Goal: Task Accomplishment & Management: Use online tool/utility

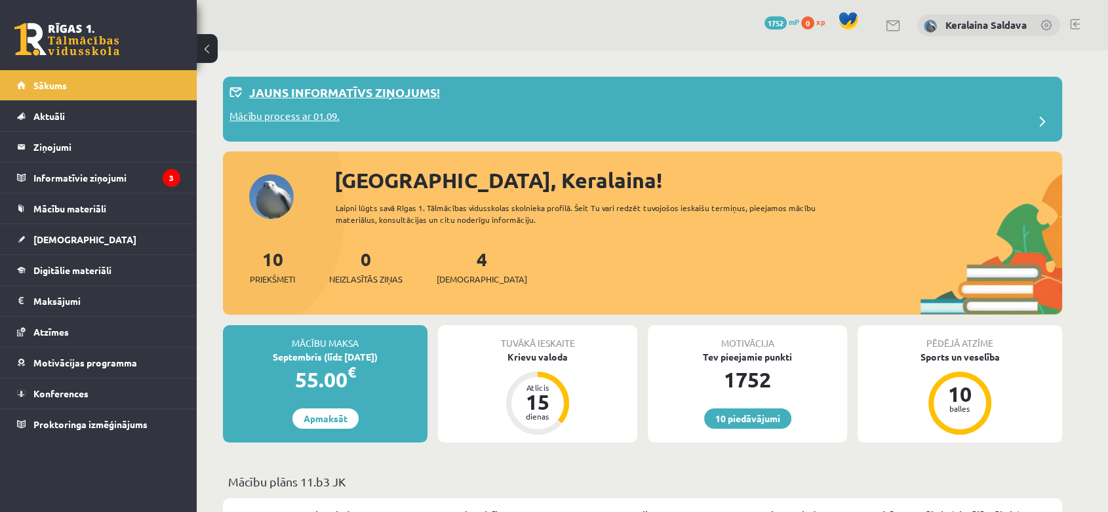
click at [398, 98] on p "Jauns informatīvs ziņojums!" at bounding box center [344, 92] width 191 height 18
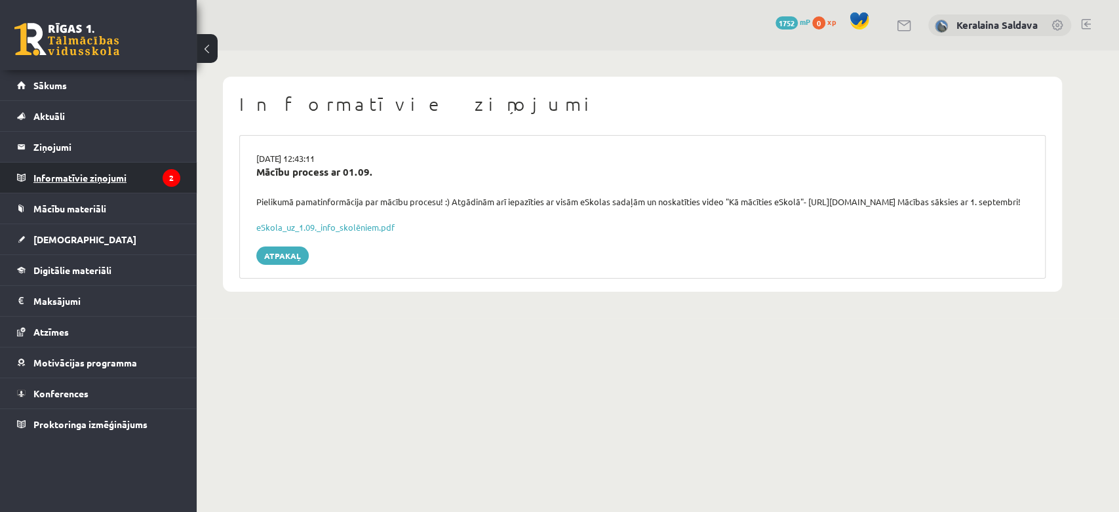
click at [86, 177] on legend "Informatīvie ziņojumi 2" at bounding box center [106, 178] width 147 height 30
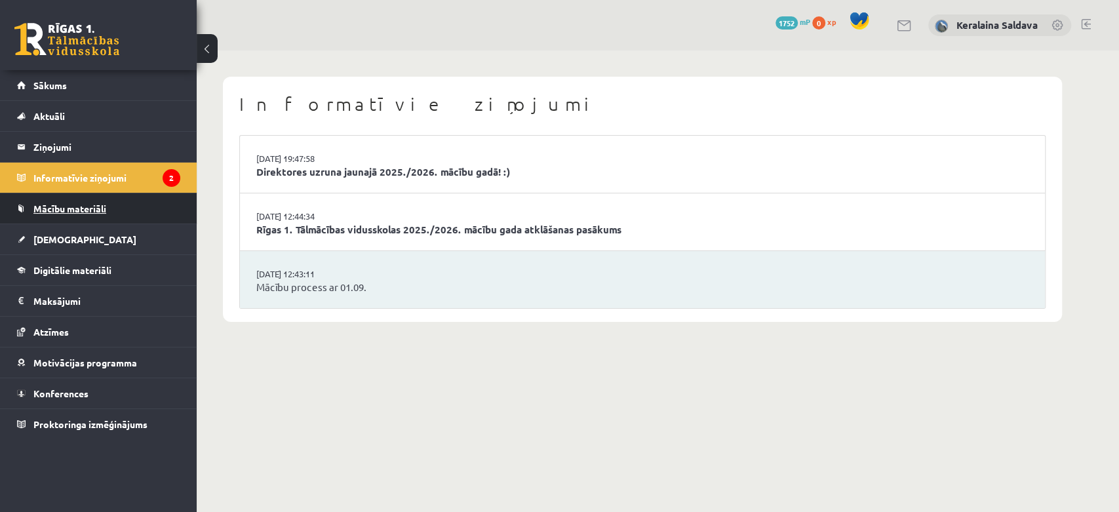
click at [64, 204] on span "Mācību materiāli" at bounding box center [69, 209] width 73 height 12
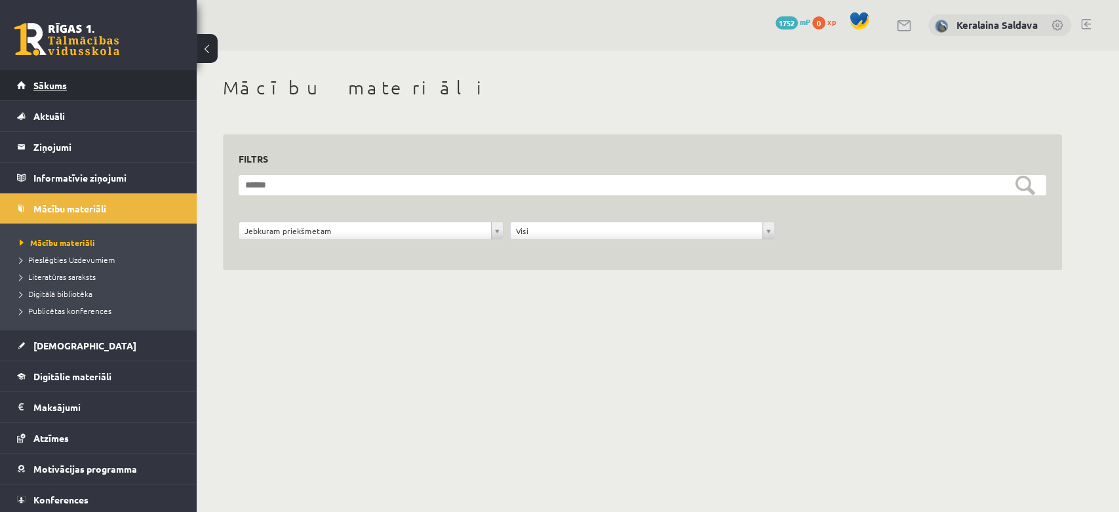
click at [30, 81] on link "Sākums" at bounding box center [98, 85] width 163 height 30
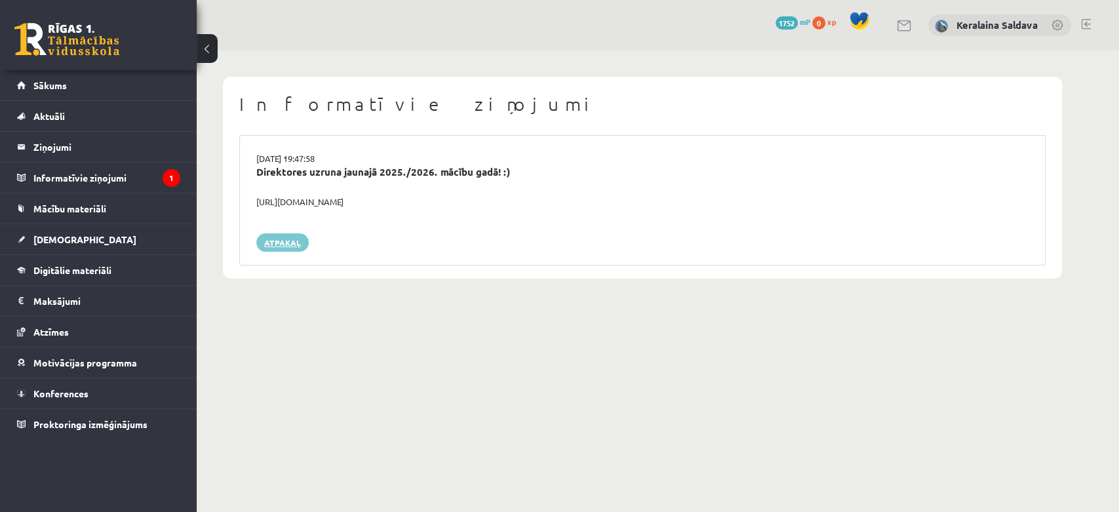
click at [277, 249] on link "Atpakaļ" at bounding box center [282, 242] width 52 height 18
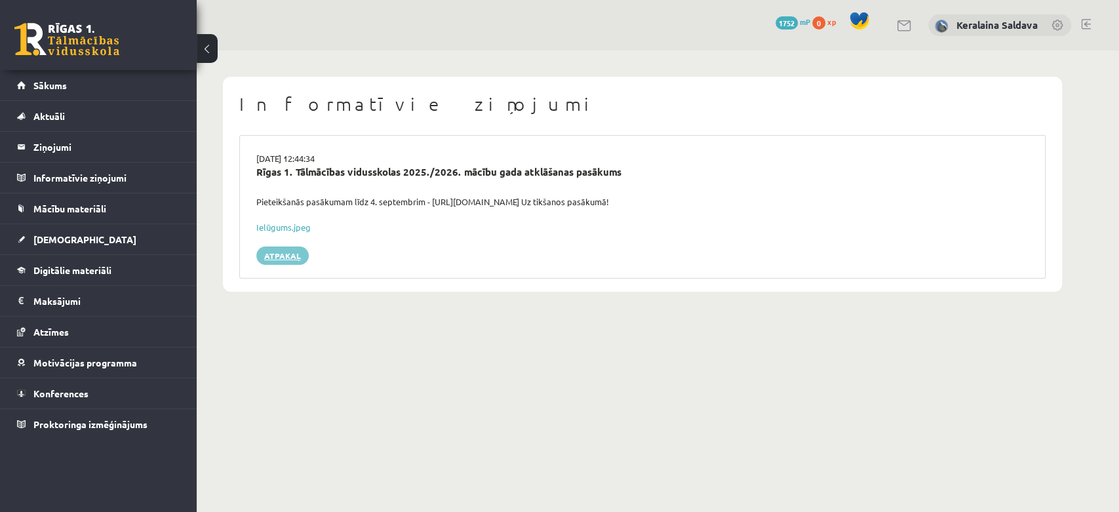
click at [284, 252] on link "Atpakaļ" at bounding box center [282, 256] width 52 height 18
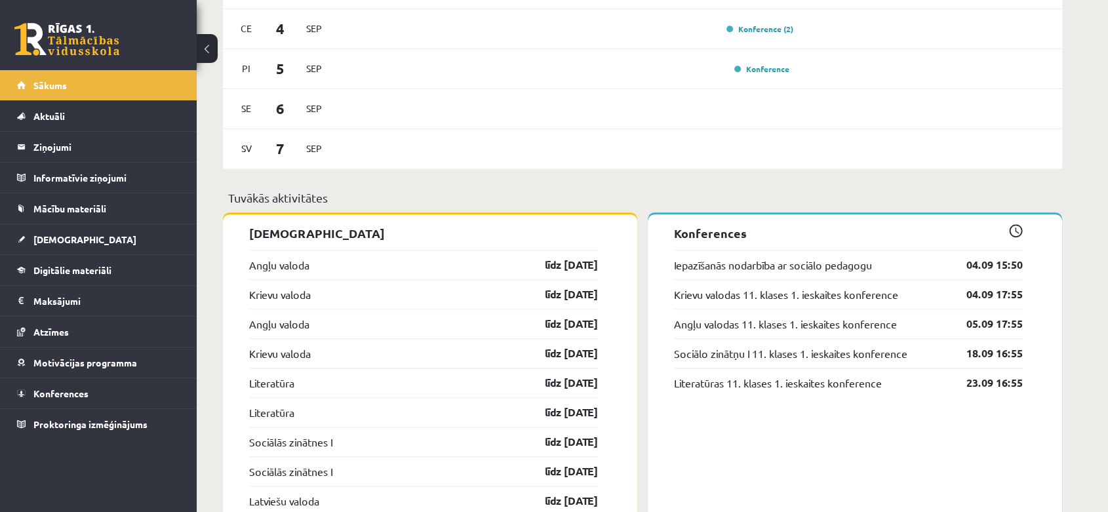
scroll to position [947, 0]
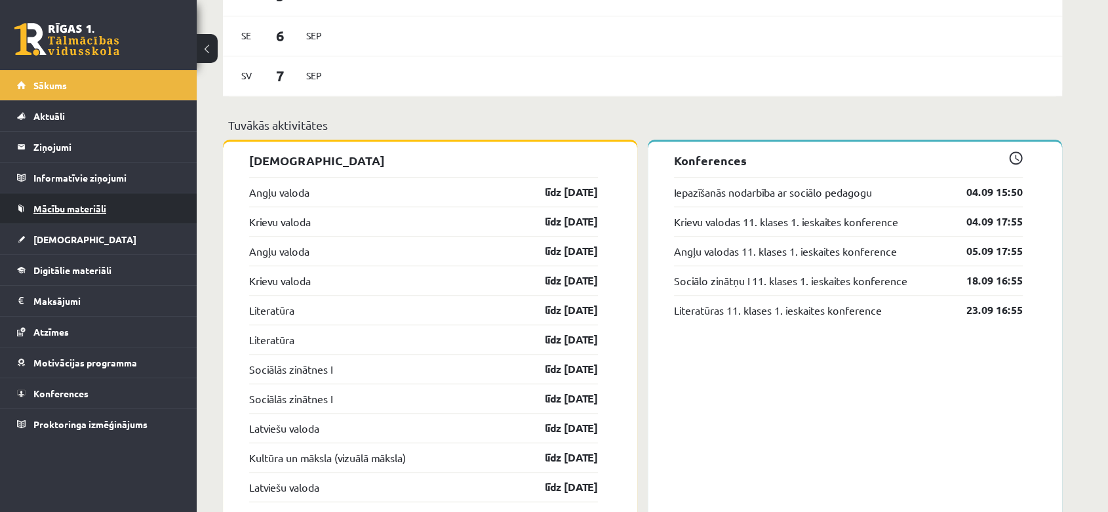
click at [84, 209] on span "Mācību materiāli" at bounding box center [69, 209] width 73 height 12
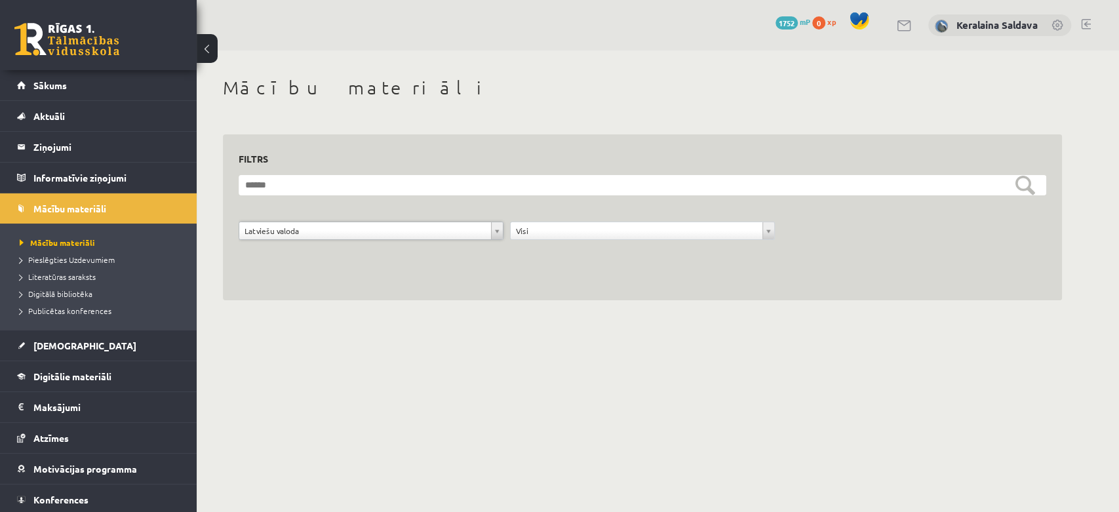
click at [287, 244] on div "**********" at bounding box center [370, 234] width 271 height 25
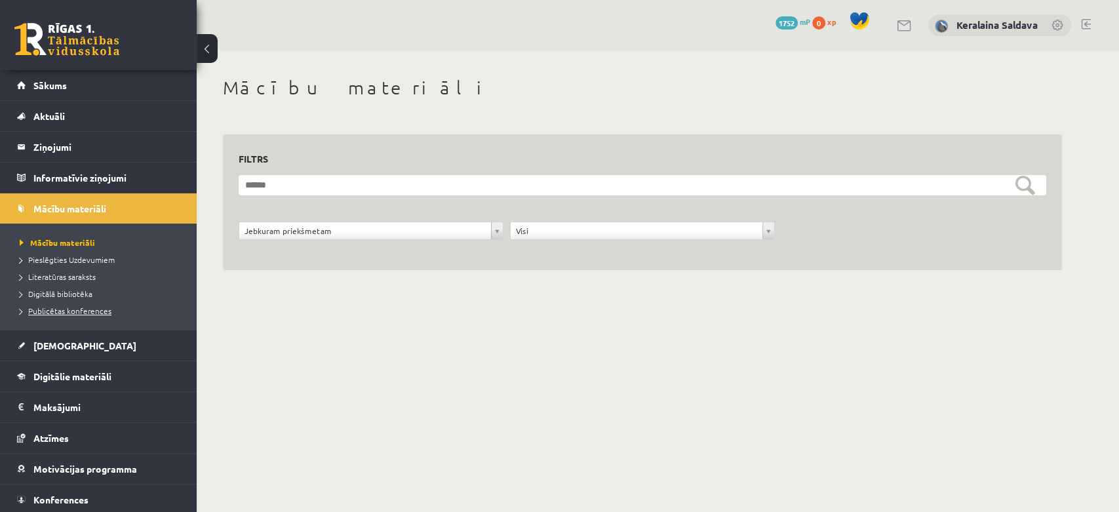
scroll to position [31, 0]
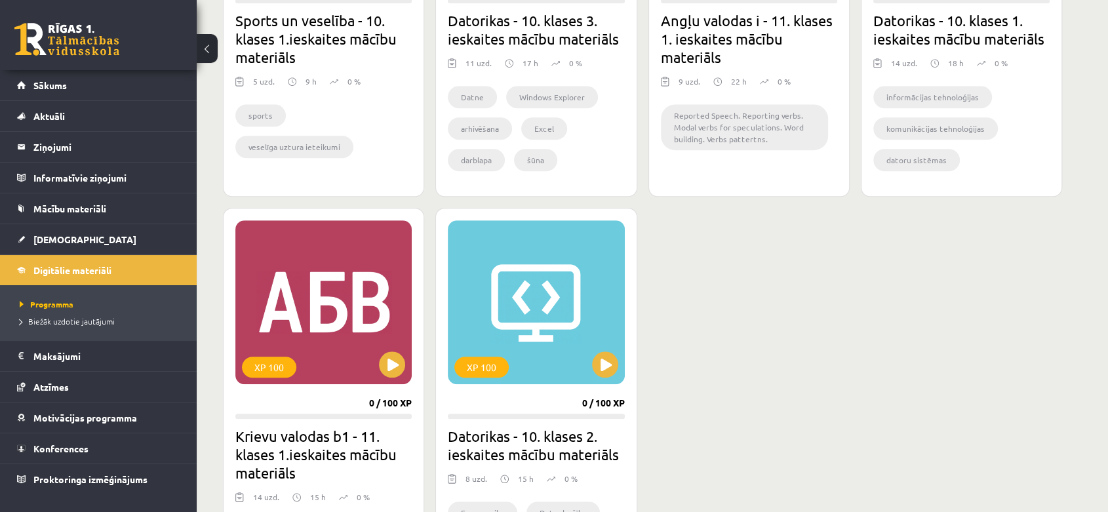
scroll to position [1020, 0]
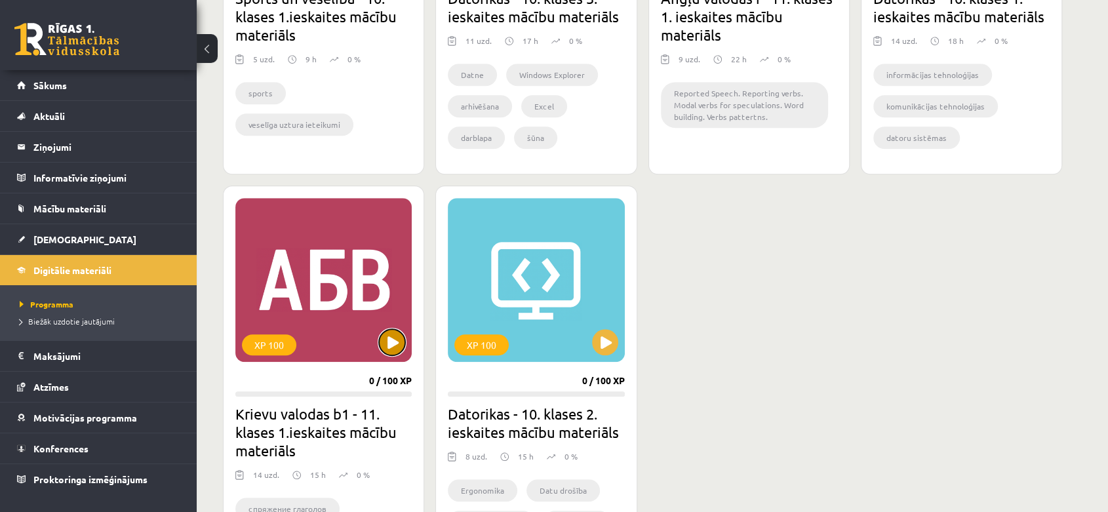
click at [387, 343] on button at bounding box center [392, 342] width 26 height 26
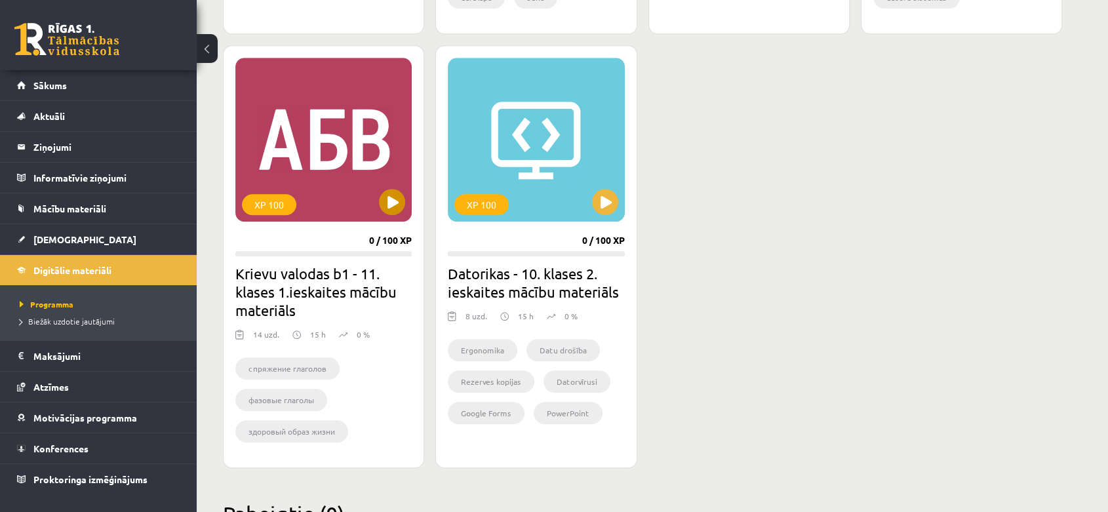
scroll to position [1165, 0]
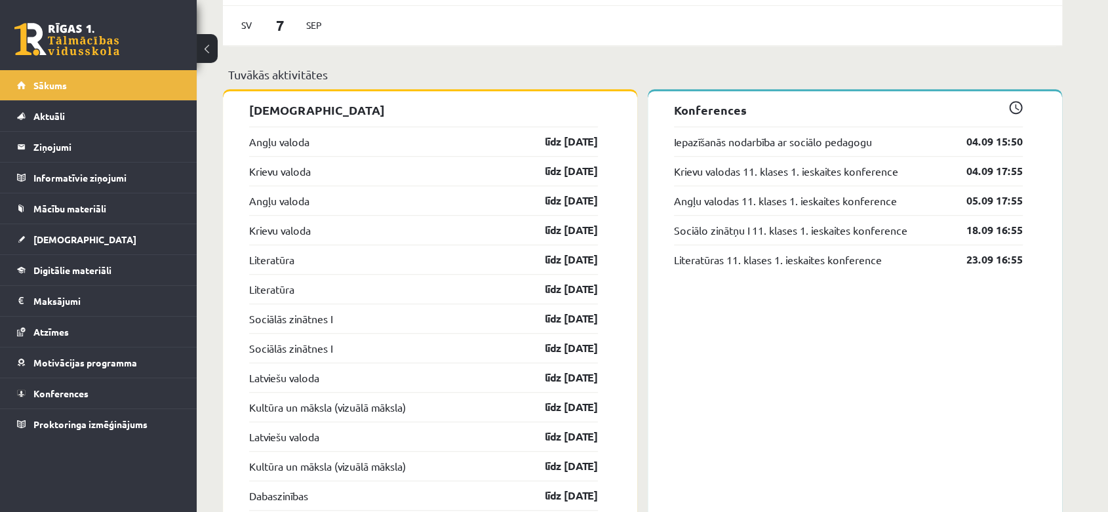
scroll to position [1040, 0]
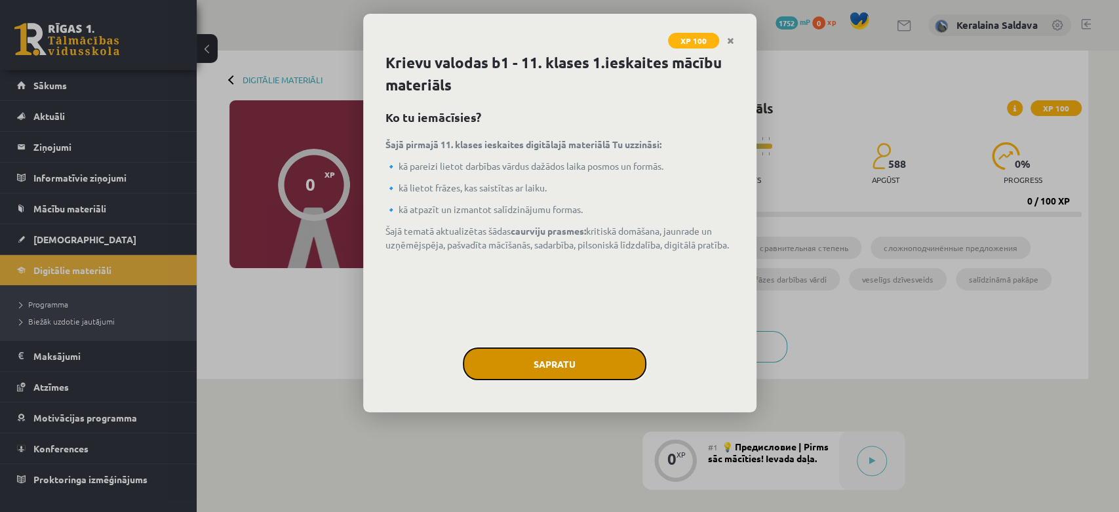
click at [566, 363] on button "Sapratu" at bounding box center [555, 364] width 184 height 33
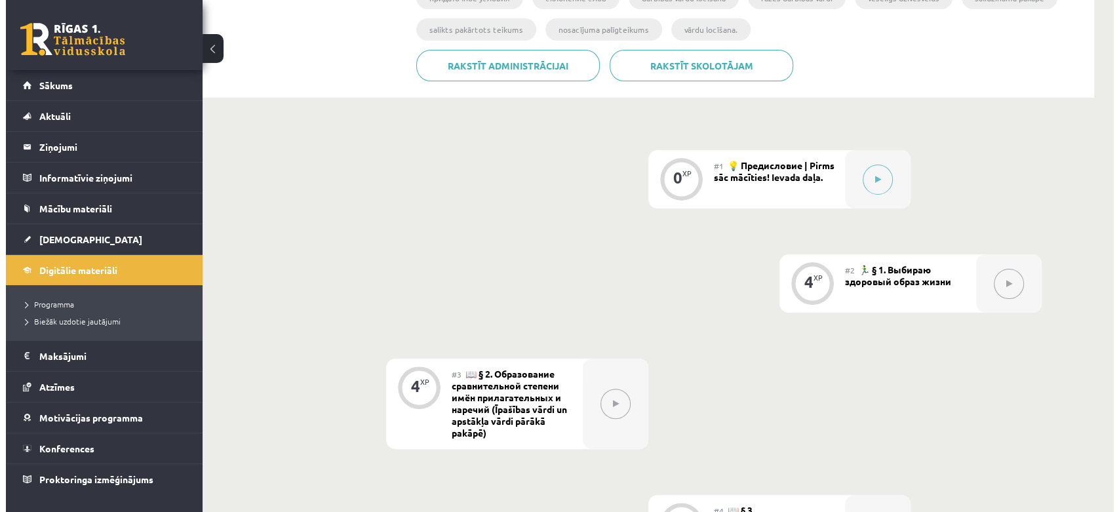
scroll to position [364, 0]
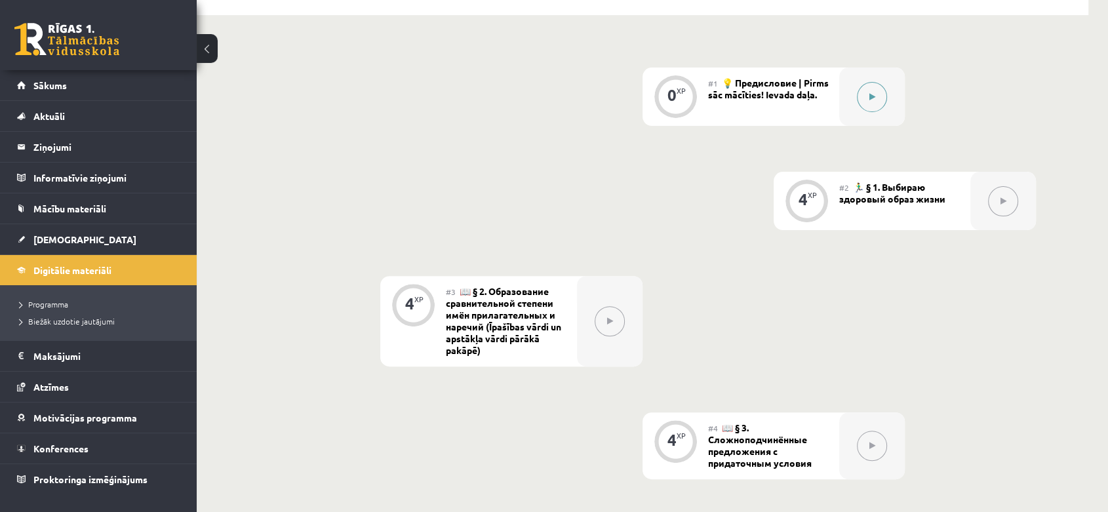
click at [881, 104] on button at bounding box center [872, 97] width 30 height 30
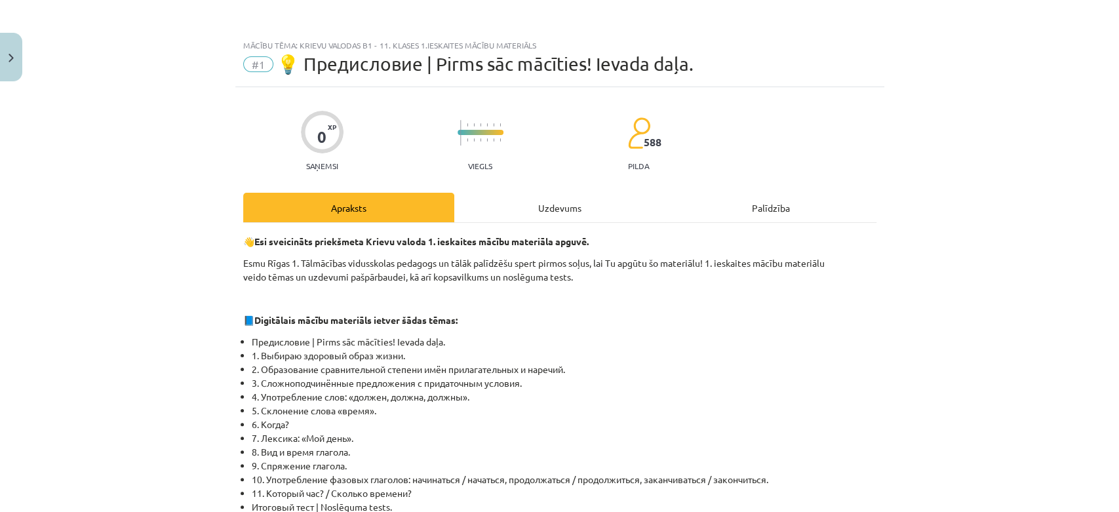
click at [563, 203] on div "Uzdevums" at bounding box center [559, 208] width 211 height 30
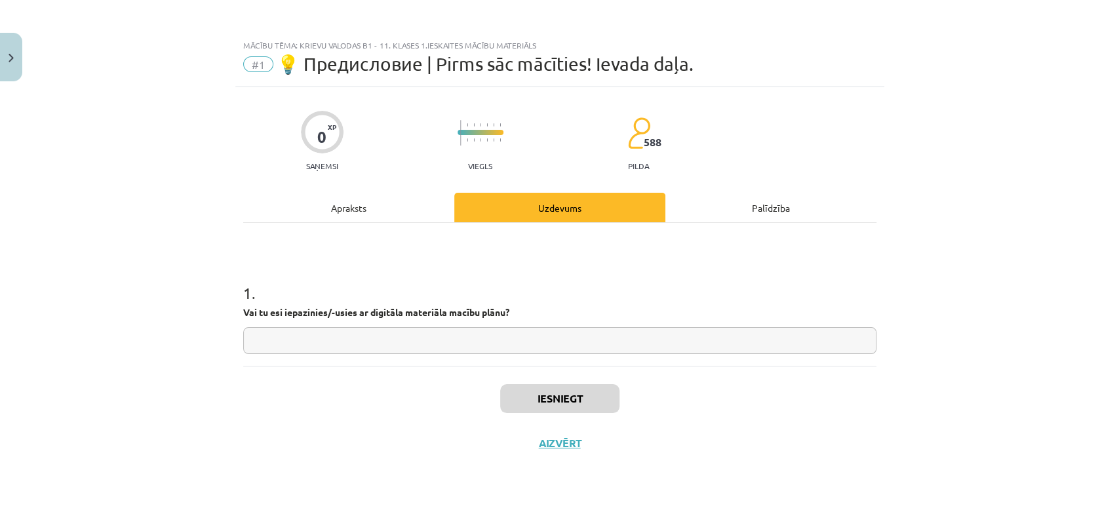
click at [375, 341] on input "text" at bounding box center [559, 340] width 633 height 27
type input "*"
type input "***"
click at [574, 397] on button "Iesniegt" at bounding box center [559, 398] width 119 height 29
click at [560, 449] on button "Nākamā nodarbība" at bounding box center [560, 452] width 129 height 30
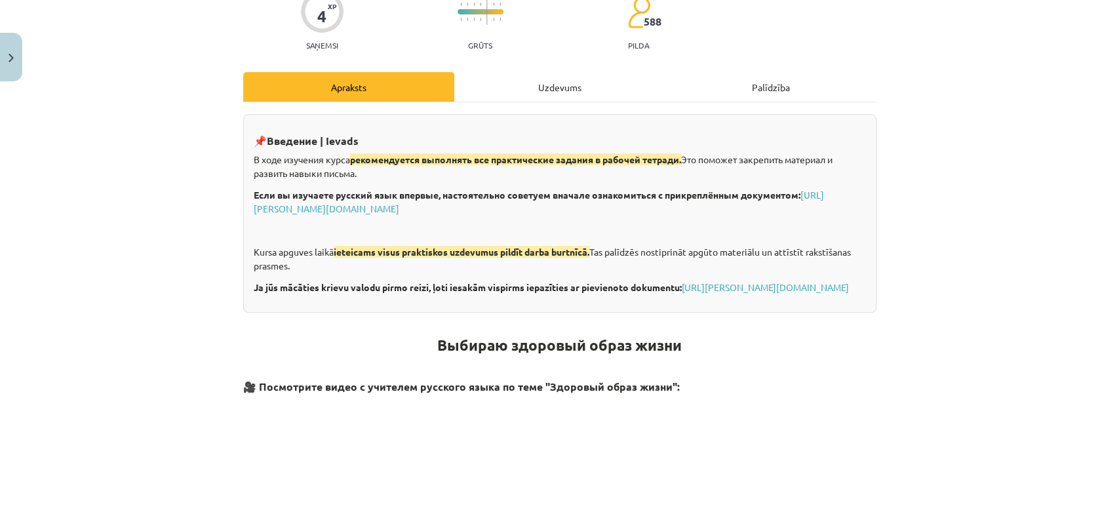
scroll to position [105, 0]
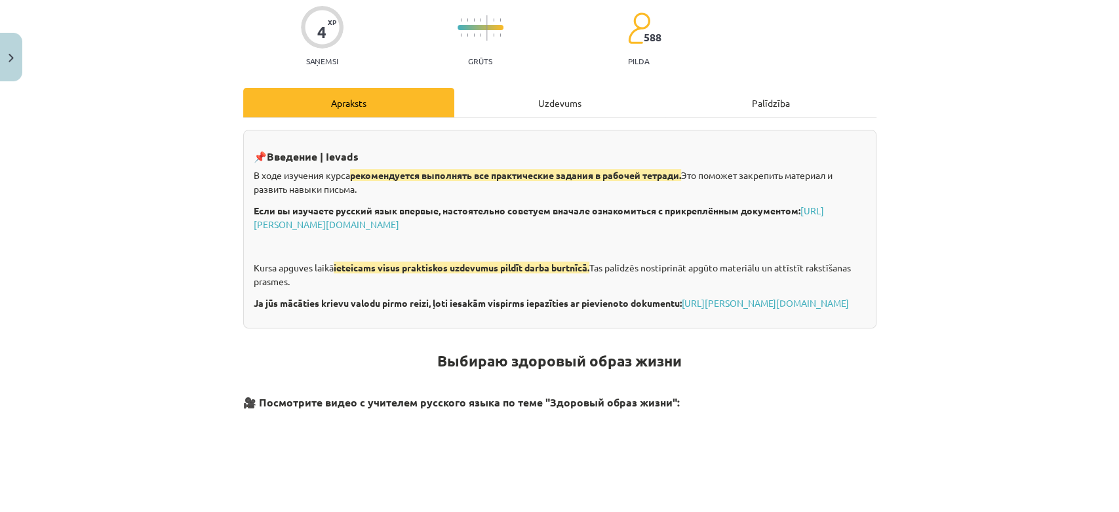
click at [538, 102] on div "Uzdevums" at bounding box center [559, 103] width 211 height 30
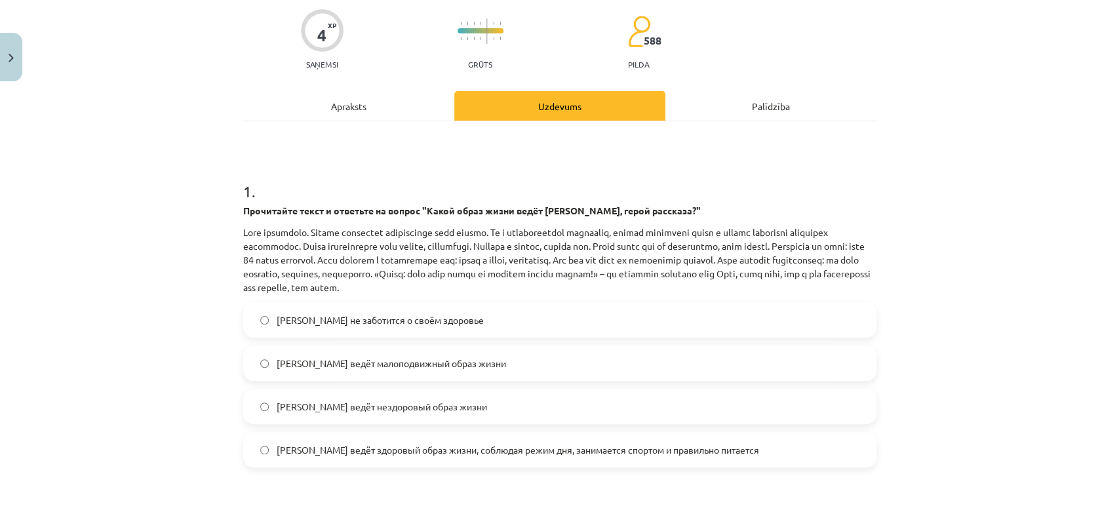
scroll to position [0, 0]
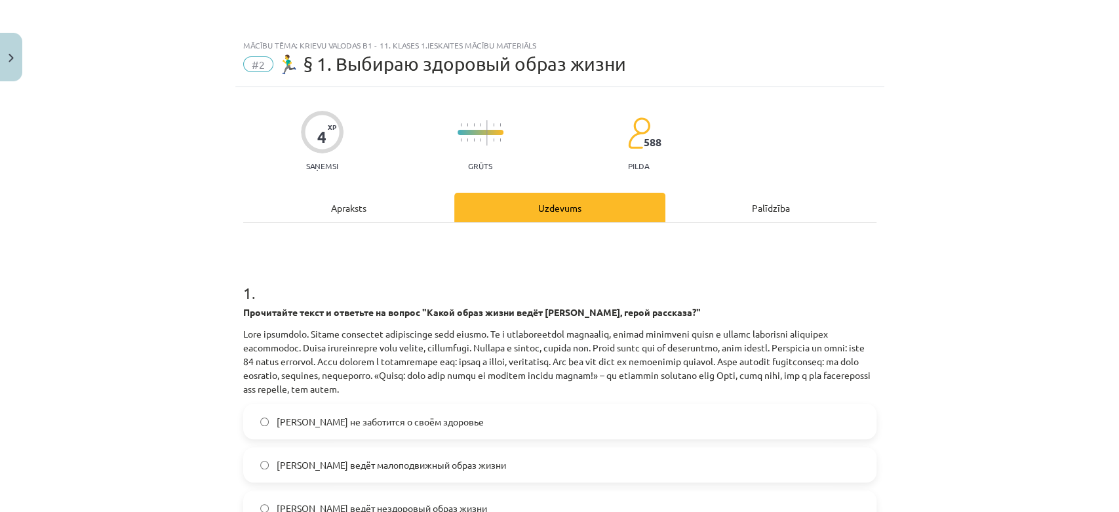
click at [362, 201] on div "Apraksts" at bounding box center [348, 208] width 211 height 30
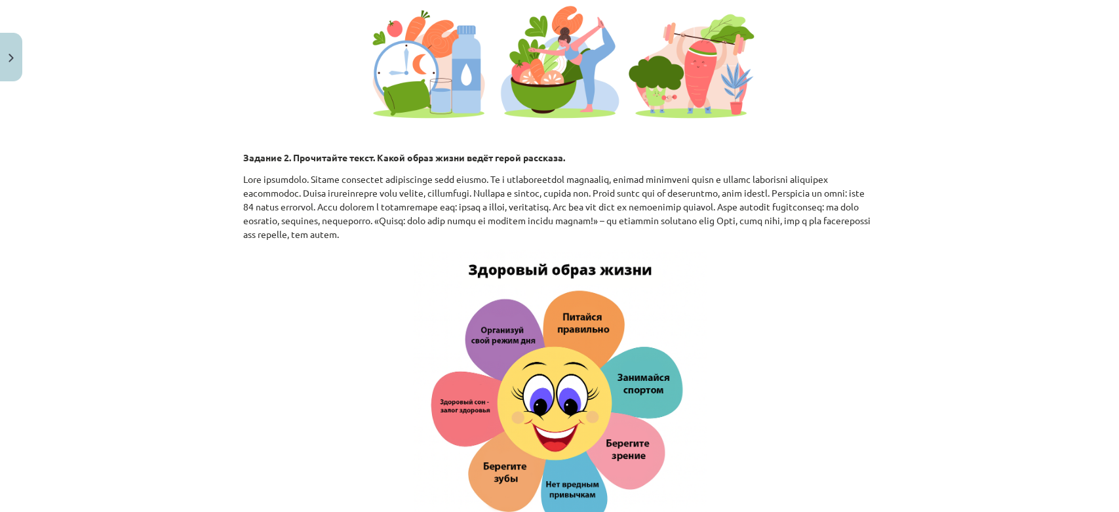
scroll to position [1417, 0]
